Goal: Transaction & Acquisition: Purchase product/service

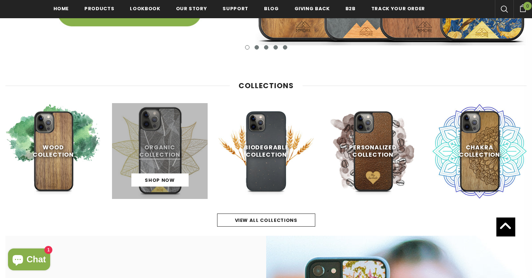
scroll to position [291, 0]
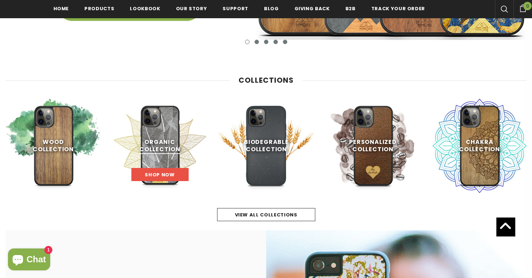
click at [169, 168] on link "Shop Now" at bounding box center [159, 174] width 57 height 13
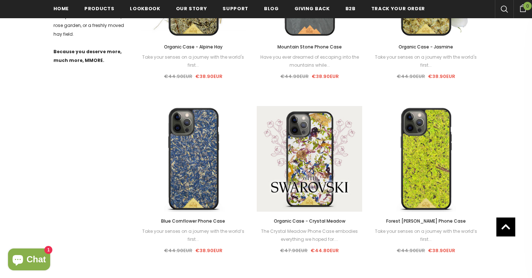
scroll to position [443, 0]
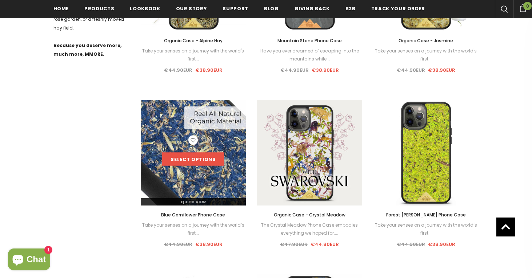
click at [201, 156] on link "Select options" at bounding box center [193, 158] width 62 height 13
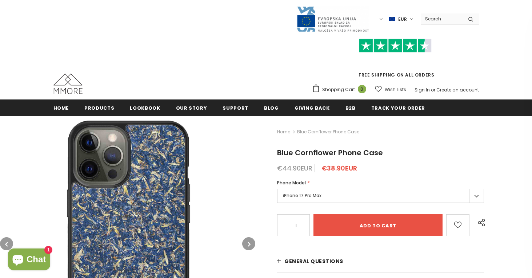
click at [320, 194] on label "iPhone 17 Pro Max" at bounding box center [380, 195] width 207 height 14
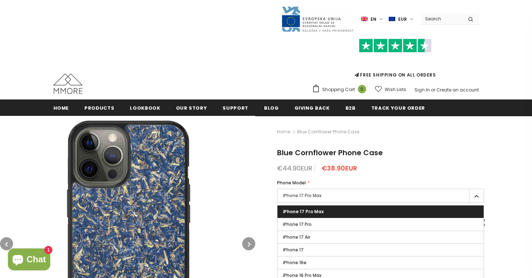
click at [310, 210] on span "iPhone 17 Pro Max" at bounding box center [303, 211] width 41 height 6
click at [0, 0] on input "iPhone 17 Pro Max" at bounding box center [0, 0] width 0 height 0
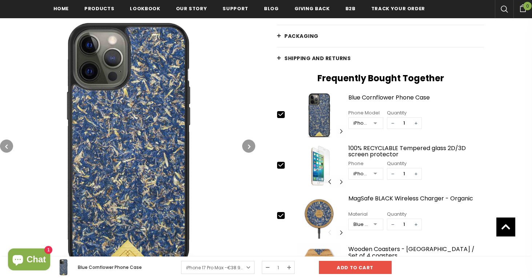
scroll to position [273, 0]
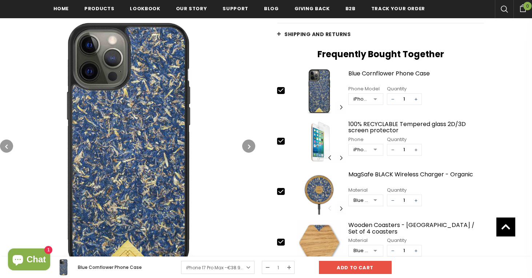
click at [280, 140] on icon at bounding box center [281, 141] width 8 height 8
type input "0"
click at [281, 192] on icon at bounding box center [281, 191] width 5 height 3
type input "0"
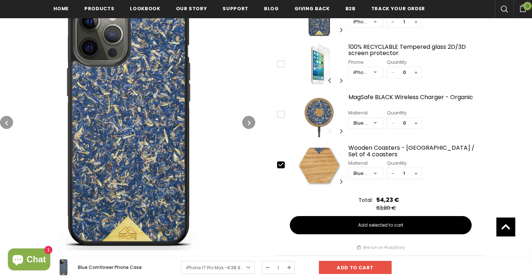
scroll to position [351, 0]
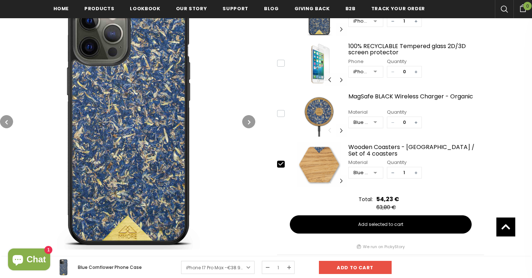
click at [281, 165] on icon at bounding box center [281, 164] width 8 height 8
type input "0"
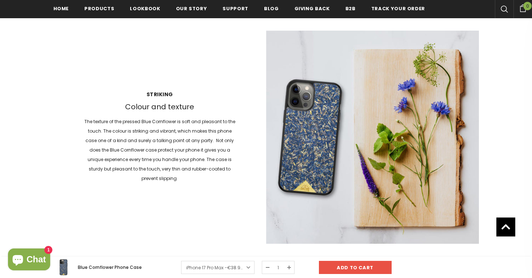
scroll to position [1013, 0]
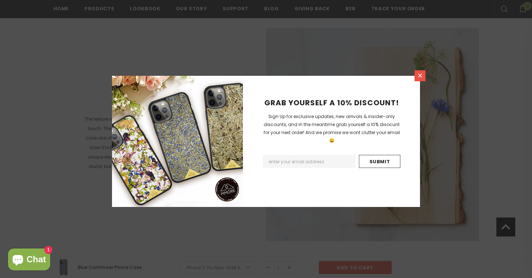
click at [417, 75] on icon at bounding box center [420, 75] width 6 height 6
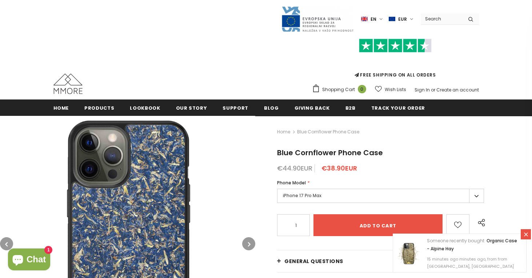
scroll to position [0, 0]
